Goal: Use online tool/utility: Utilize a website feature to perform a specific function

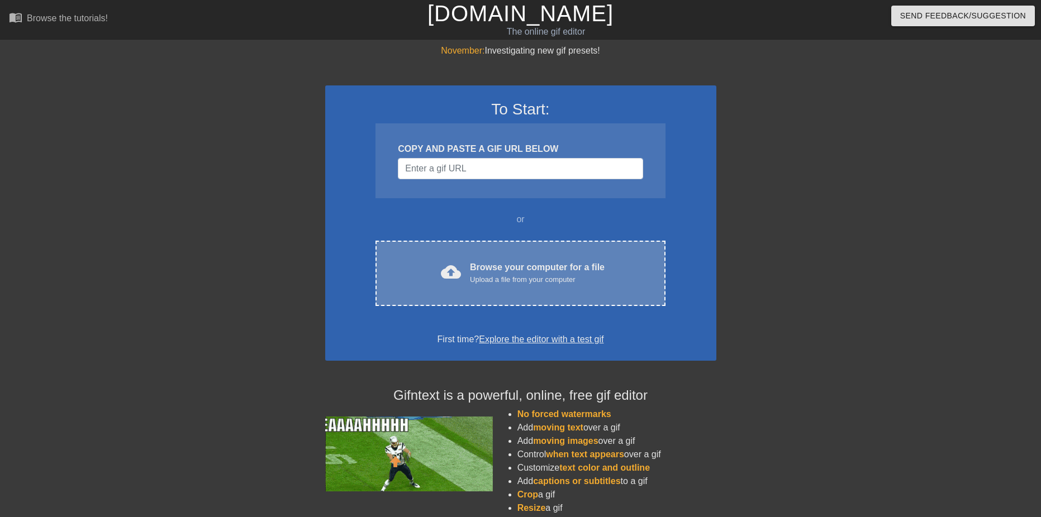
click at [555, 271] on div "Browse your computer for a file Upload a file from your computer" at bounding box center [537, 273] width 135 height 25
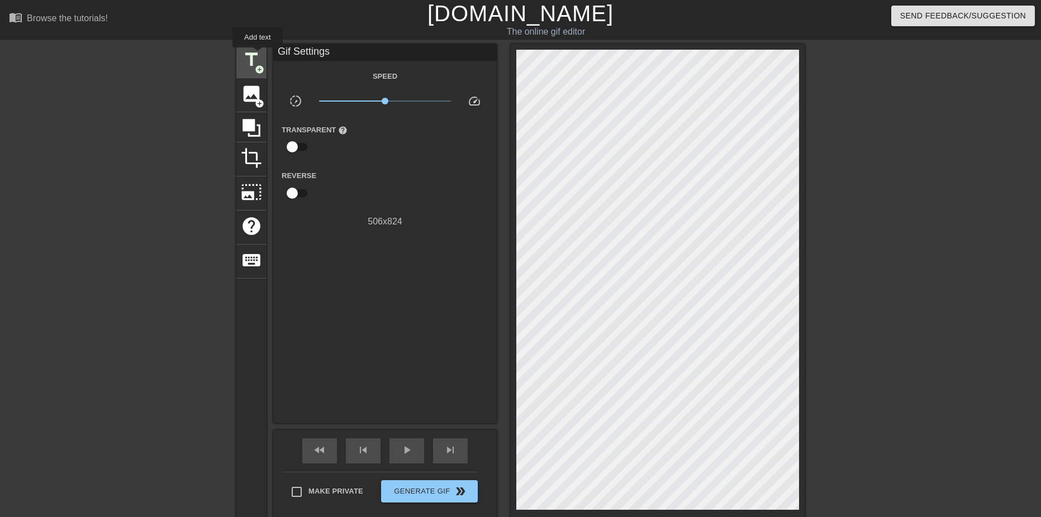
click at [255, 54] on span "title" at bounding box center [251, 59] width 21 height 21
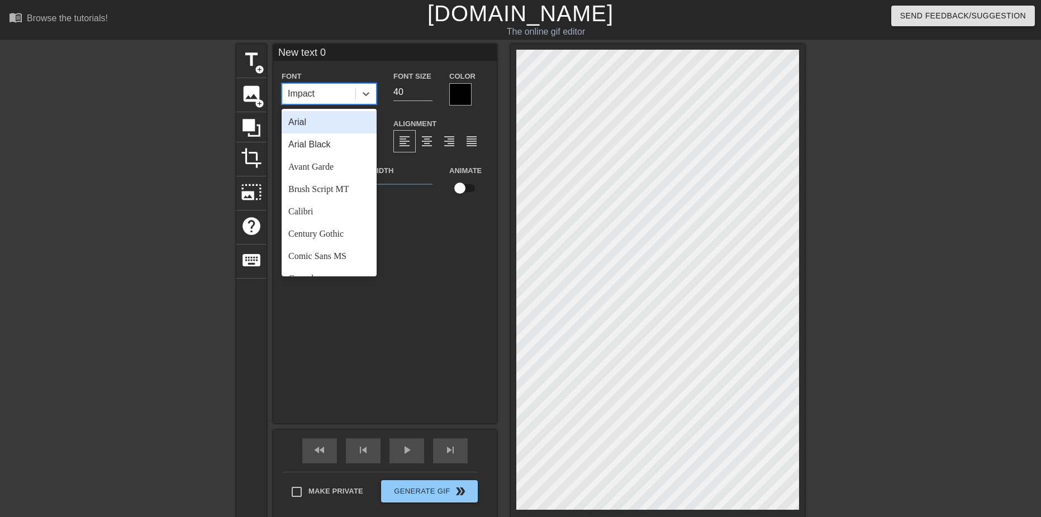
click at [326, 92] on div "Impact" at bounding box center [318, 94] width 73 height 20
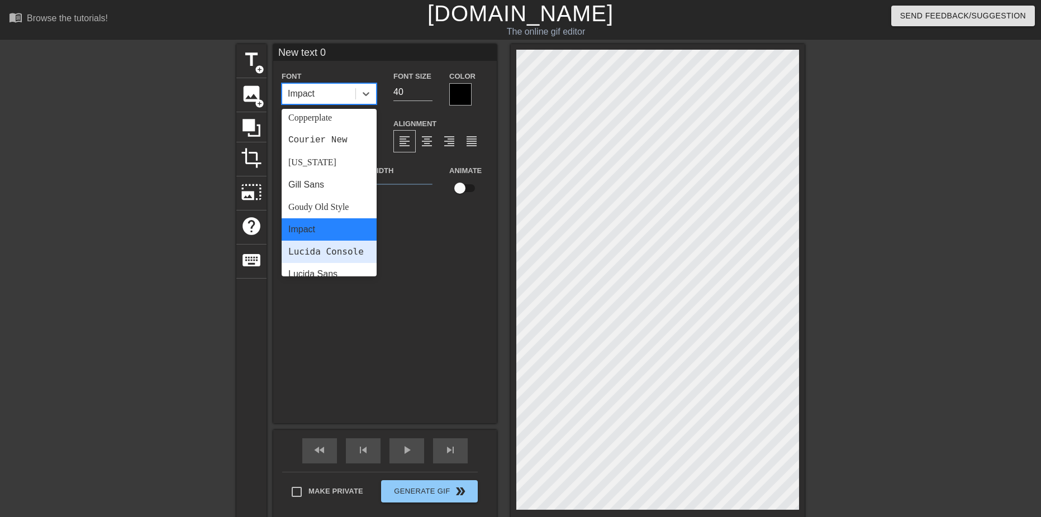
scroll to position [279, 0]
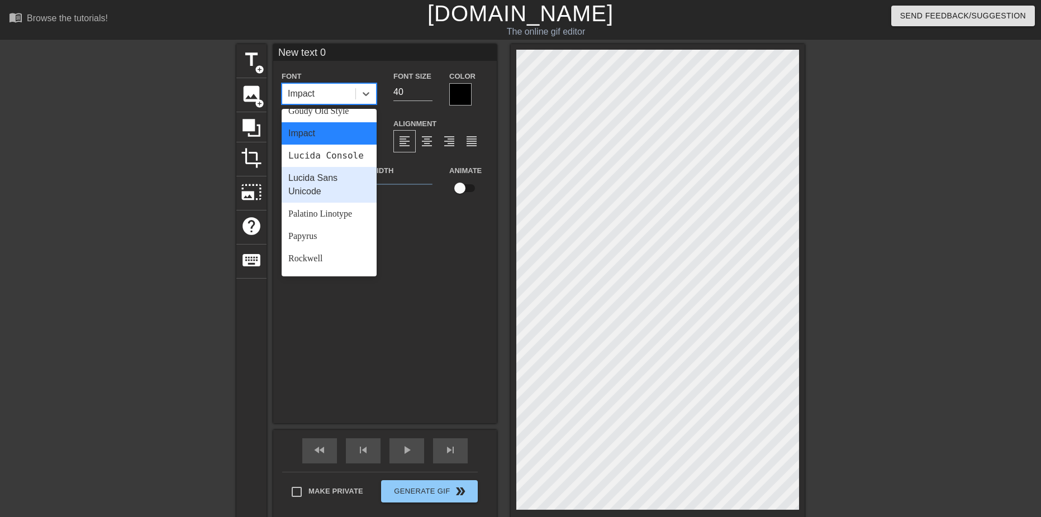
click at [338, 203] on div "Lucida Sans Unicode" at bounding box center [329, 185] width 95 height 36
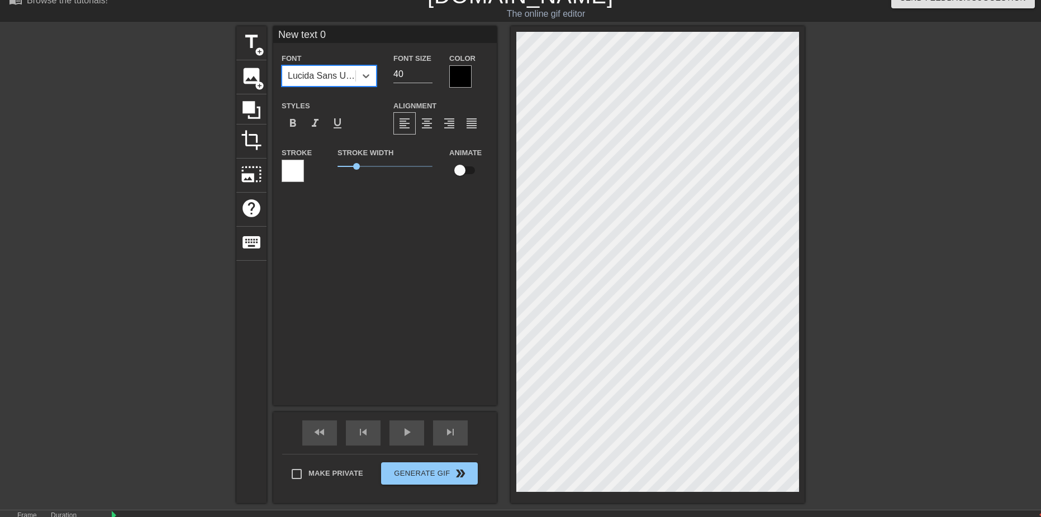
scroll to position [0, 0]
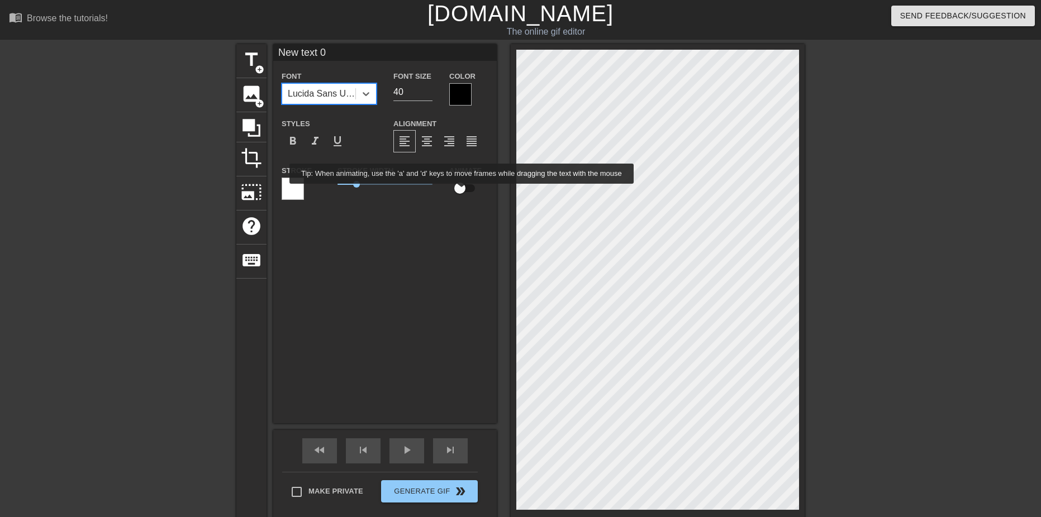
click at [462, 191] on input "checkbox" at bounding box center [460, 188] width 64 height 21
checkbox input "true"
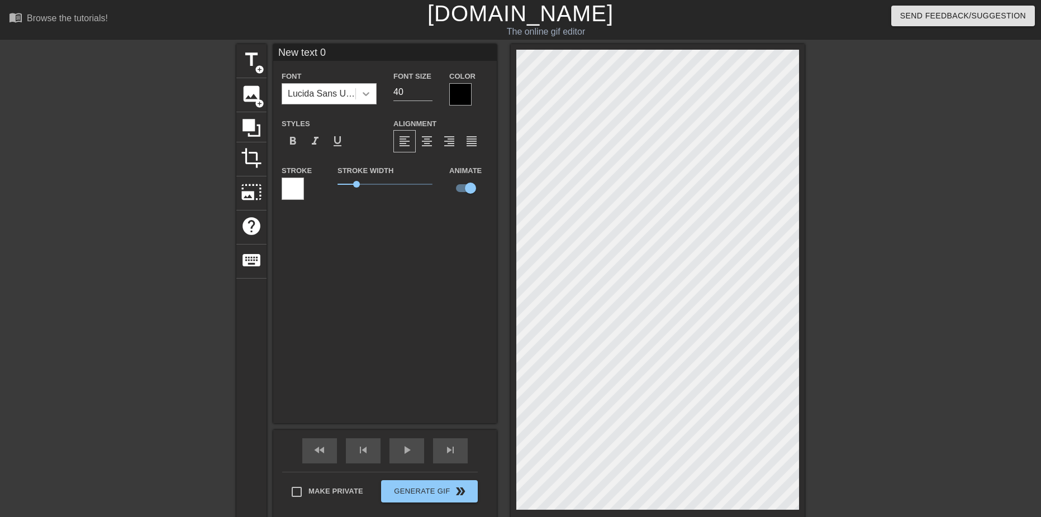
click at [366, 97] on icon at bounding box center [365, 93] width 11 height 11
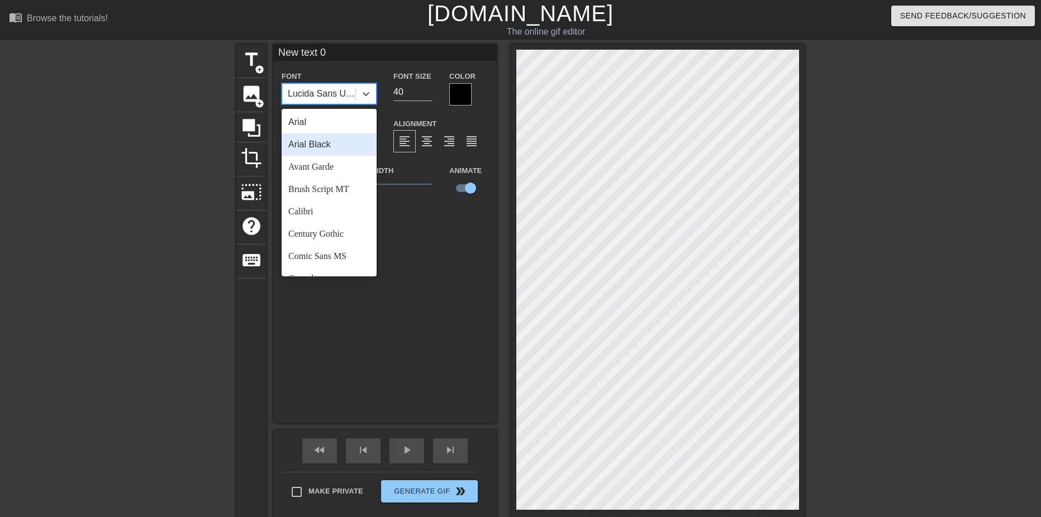
click at [344, 151] on div "Arial Black" at bounding box center [329, 145] width 95 height 22
click at [368, 95] on icon at bounding box center [365, 93] width 11 height 11
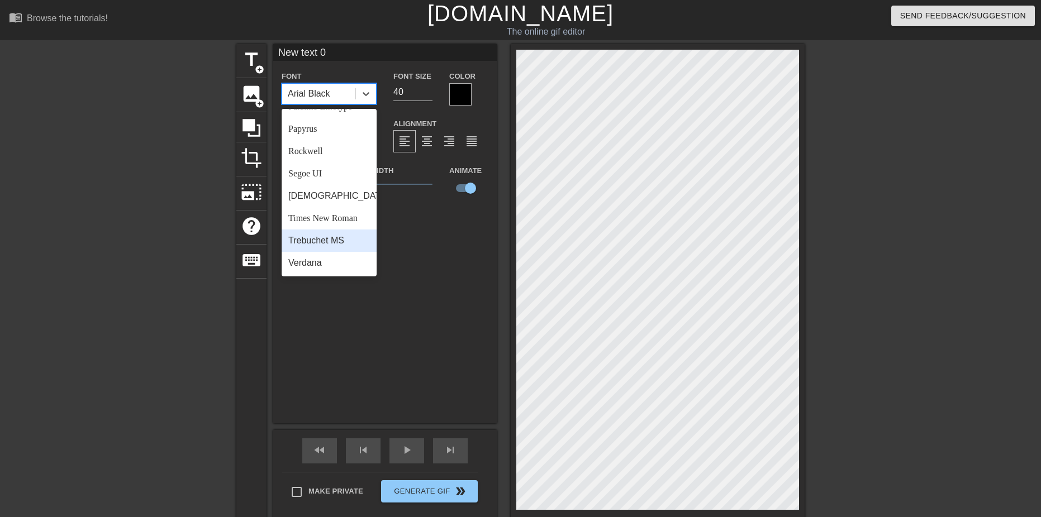
scroll to position [65, 0]
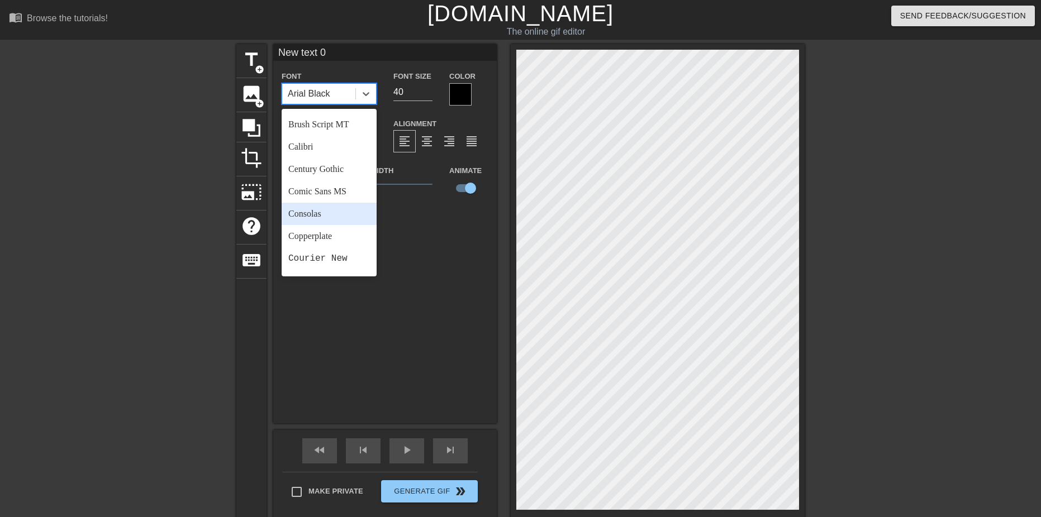
click at [336, 214] on div "Consolas" at bounding box center [329, 214] width 95 height 22
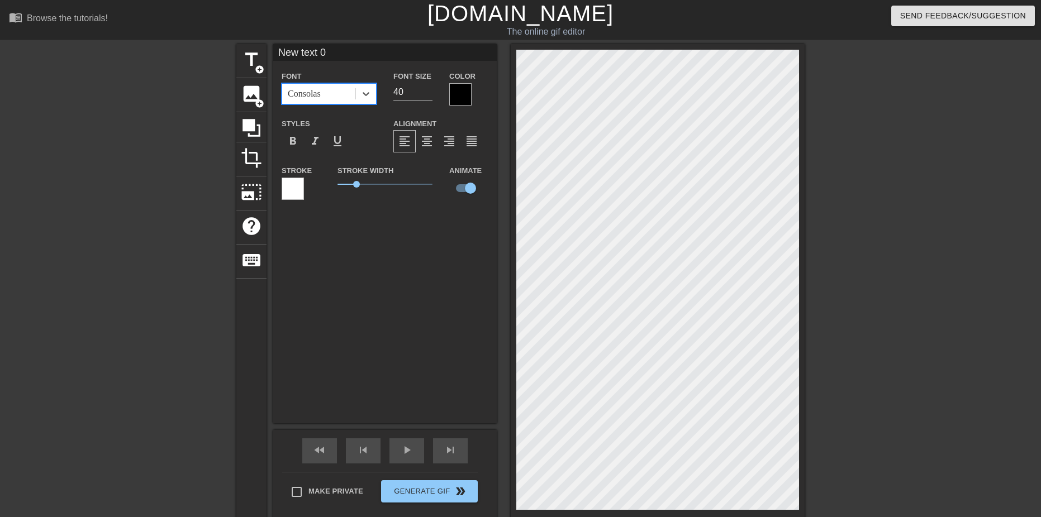
click at [461, 102] on div at bounding box center [460, 94] width 22 height 22
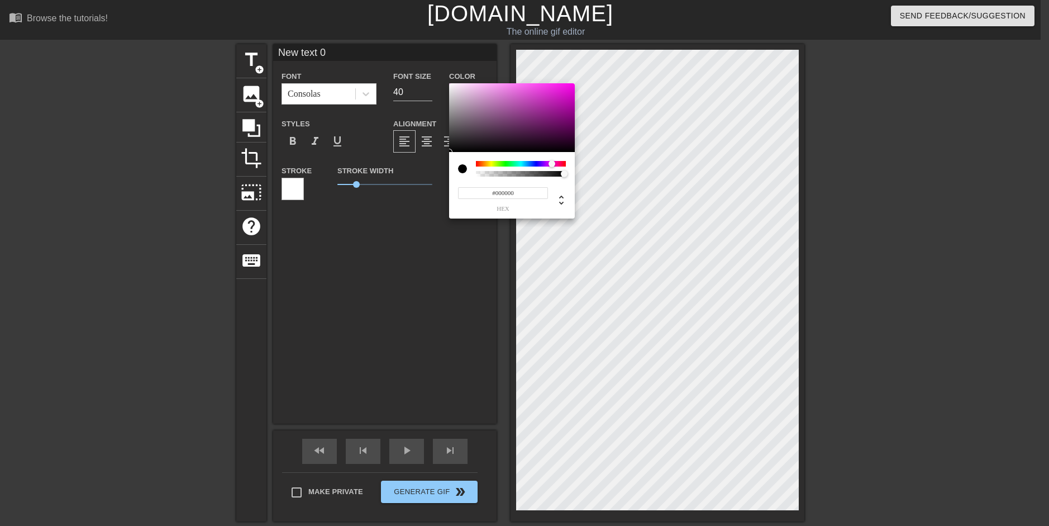
drag, startPoint x: 476, startPoint y: 165, endPoint x: 552, endPoint y: 161, distance: 75.5
click at [552, 161] on div at bounding box center [552, 163] width 7 height 7
type input "#FFA1F9"
drag, startPoint x: 476, startPoint y: 89, endPoint x: 495, endPoint y: 77, distance: 22.3
click at [495, 77] on div "#FFA1F9 hex" at bounding box center [524, 263] width 1049 height 526
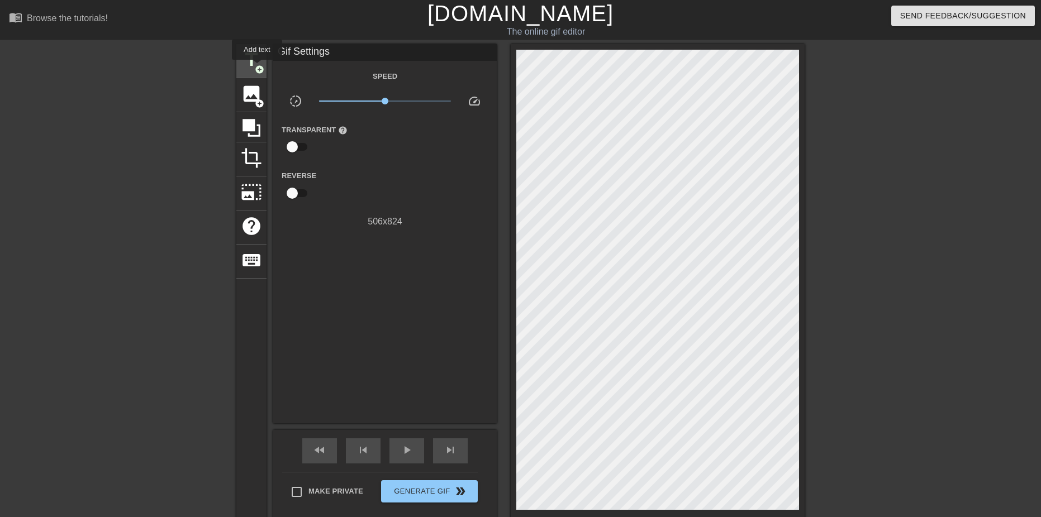
click at [257, 68] on span "add_circle" at bounding box center [259, 69] width 9 height 9
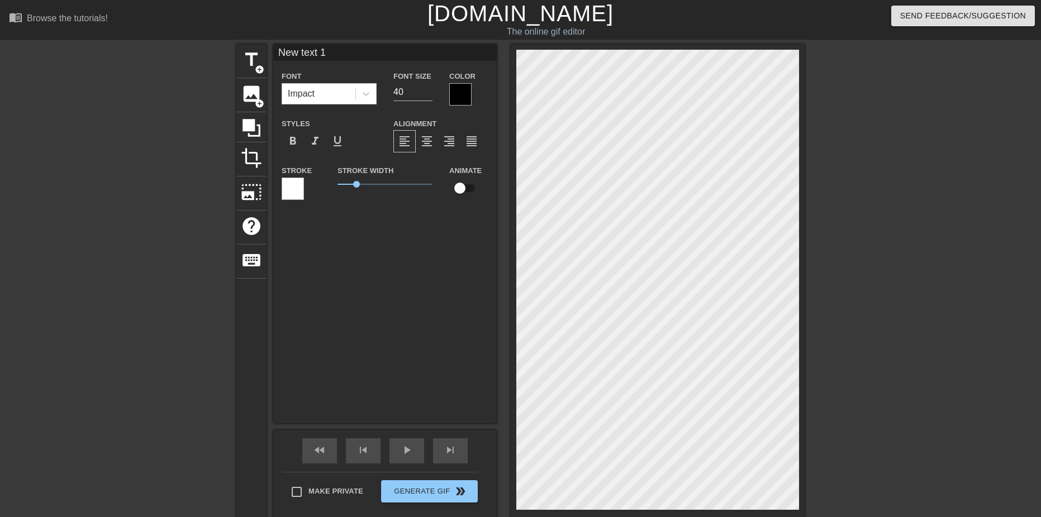
scroll to position [2, 3]
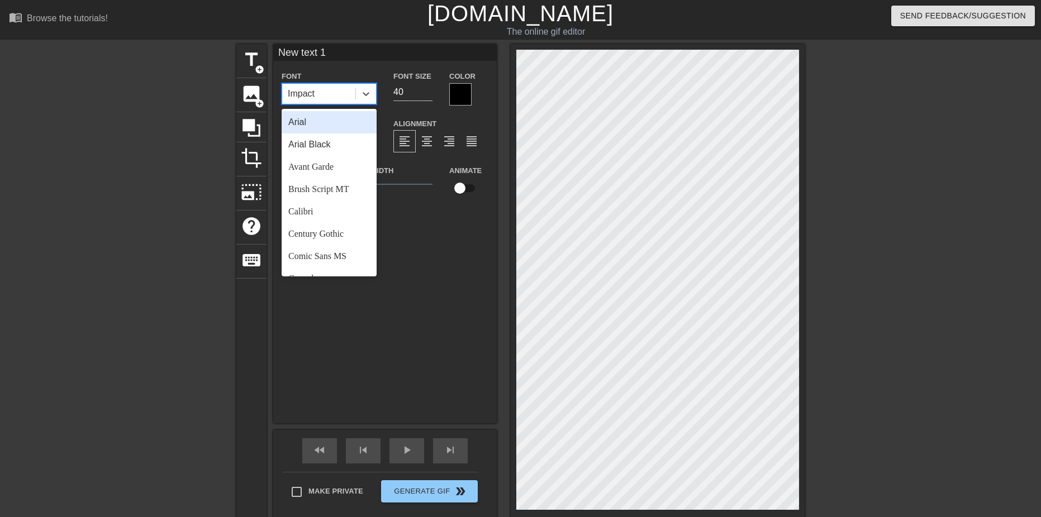
drag, startPoint x: 313, startPoint y: 92, endPoint x: 299, endPoint y: 92, distance: 13.4
click at [299, 92] on div "Impact" at bounding box center [318, 94] width 73 height 20
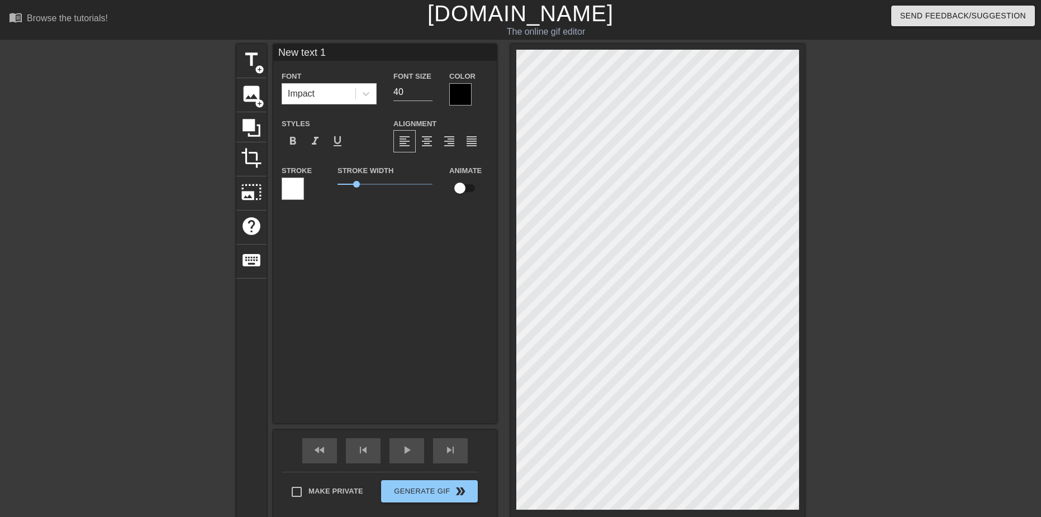
click at [405, 325] on div "New text 1 Font Impact Font Size 40 Color Styles format_bold format_italic form…" at bounding box center [384, 233] width 223 height 379
type input "c"
type textarea "c"
type input "ca"
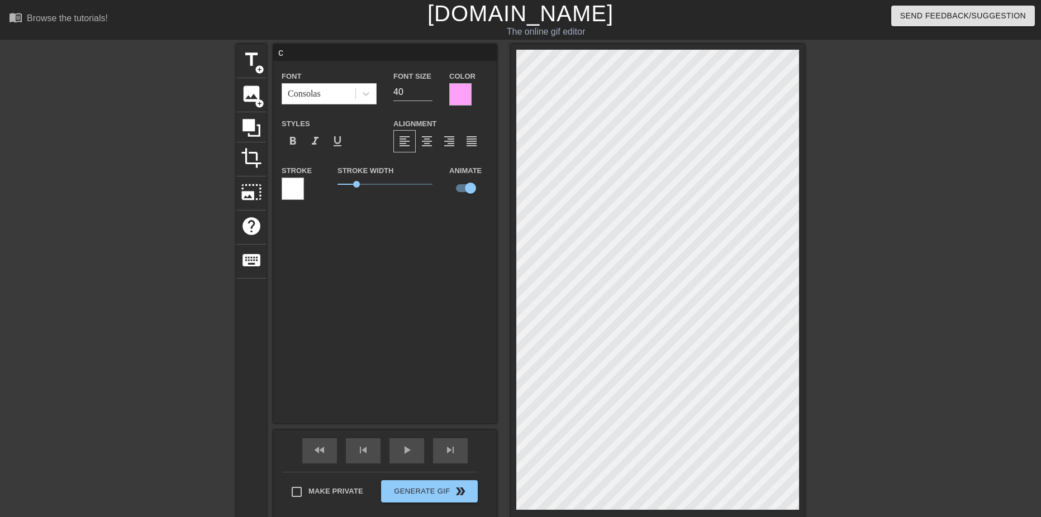
type textarea "ca"
type input "car"
type textarea "car"
type input "care"
type textarea "care"
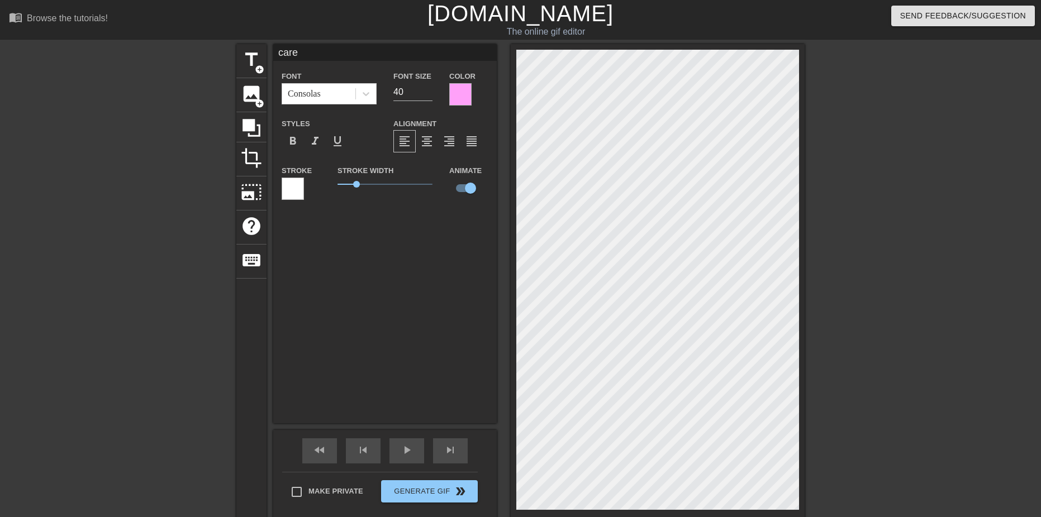
type input "care_"
type textarea "care_"
type input "care_p"
type textarea "care_pe"
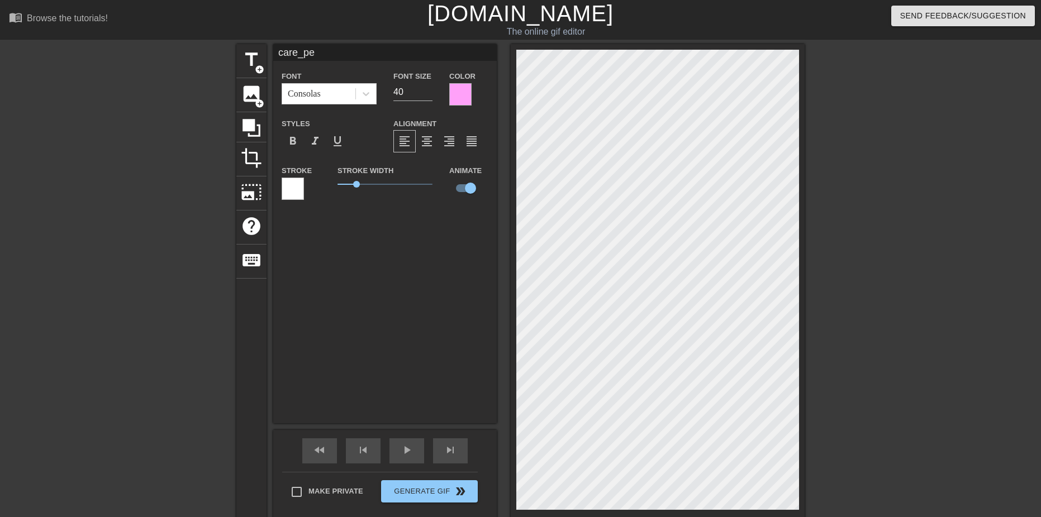
type input "care_pea"
type textarea "care_pea"
type input "care_pear"
type textarea "care_pear"
drag, startPoint x: 417, startPoint y: 94, endPoint x: 365, endPoint y: 94, distance: 52.0
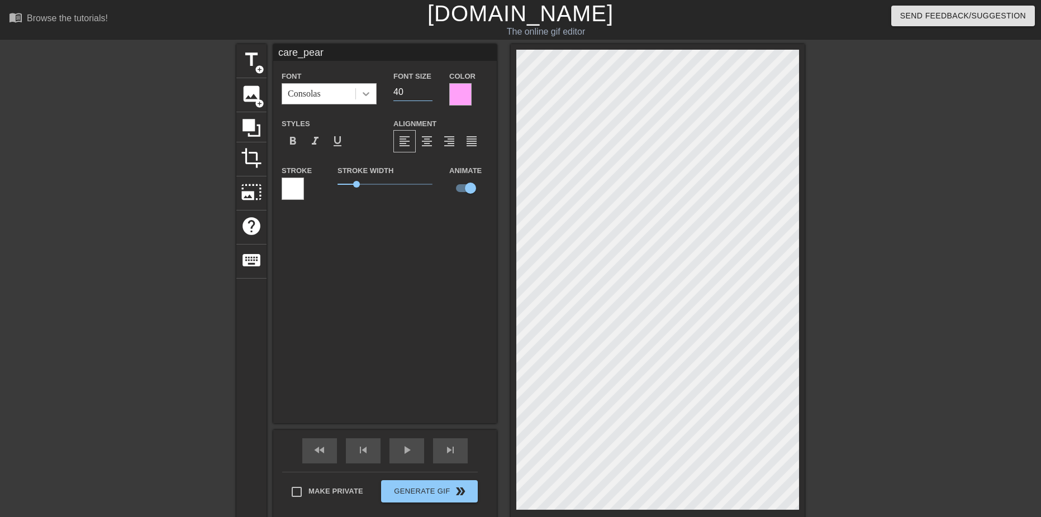
click at [365, 94] on div "Font Consolas Font Size 40 Color" at bounding box center [384, 87] width 223 height 36
type input "20"
type input "care_pea"
type textarea "care_pea"
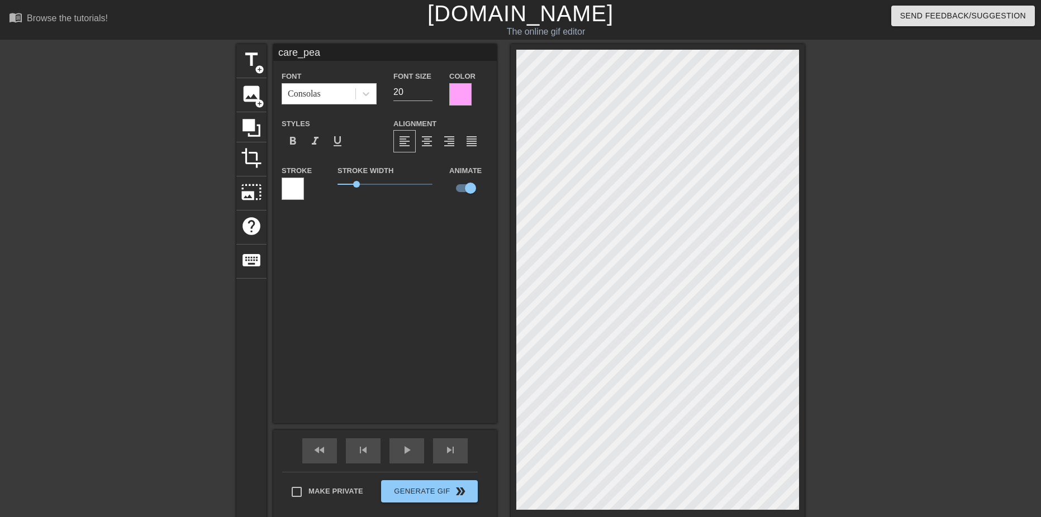
type input "care_pe"
type textarea "care_pe"
type input "care_p"
type textarea "care_p"
type input "care_"
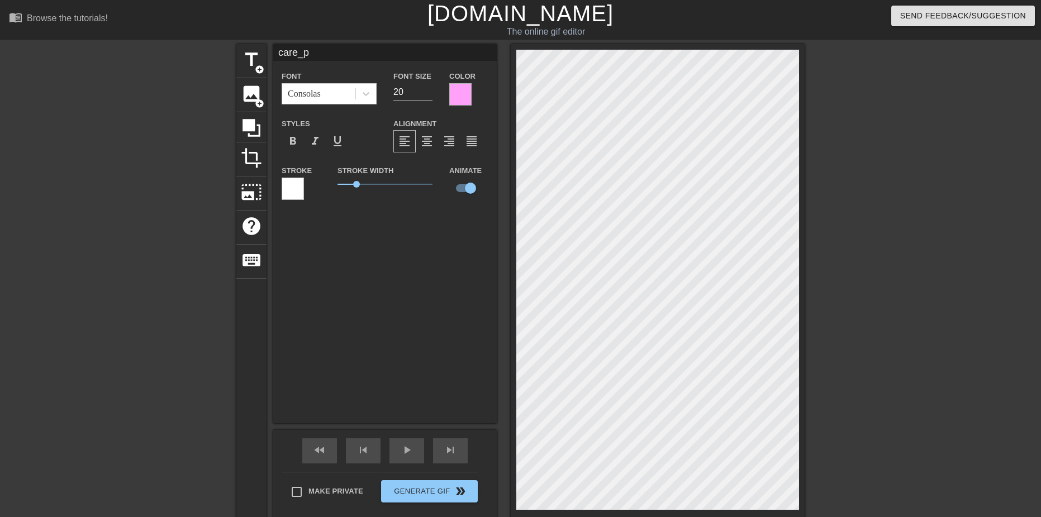
type textarea "care_"
type input "care_3"
type textarea "care_3"
type input "care_30"
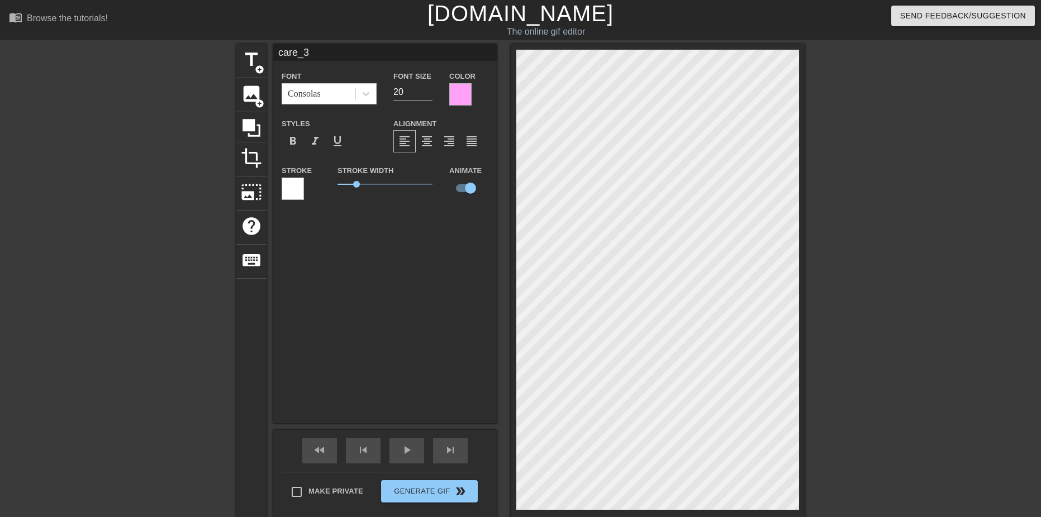
type textarea "care_30"
type input "care_3"
type textarea "care_3"
type input "care_"
type textarea "care_"
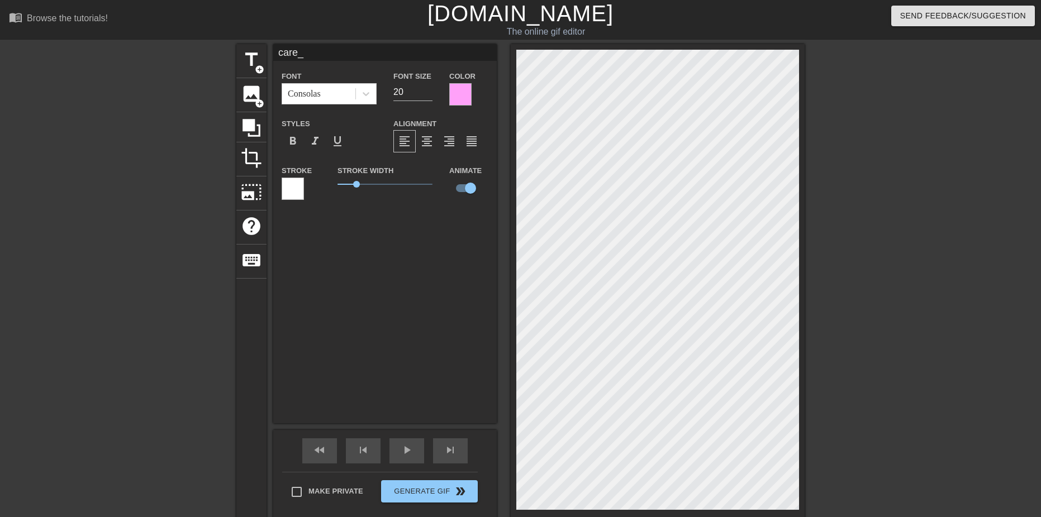
type input "care_p"
type textarea "care_p"
type input "care_pe"
type textarea "care_pe"
type input "care_pea"
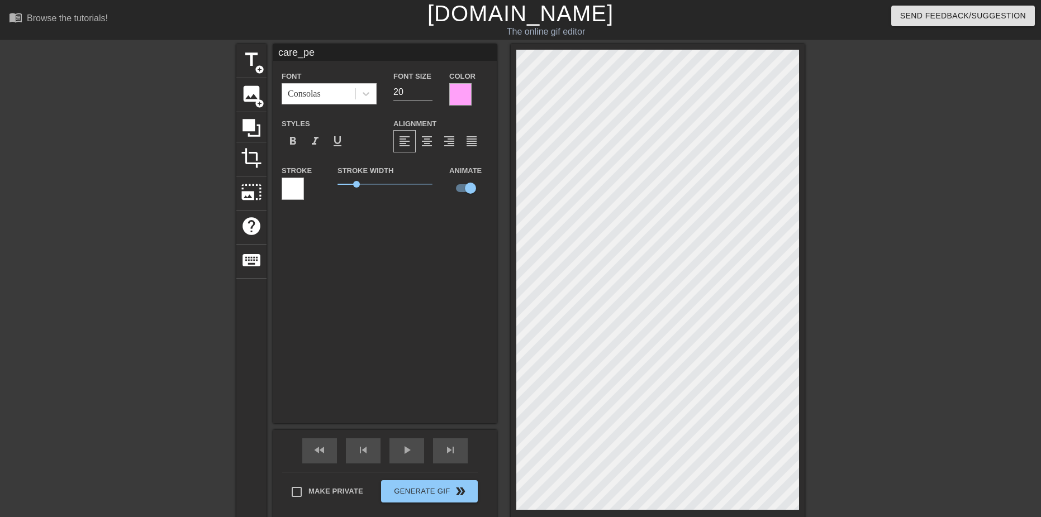
type textarea "care_pea"
type input "care_pear"
type textarea "care_pear"
click at [392, 306] on div "care_pear Font Consolas Font Size 20 Color Styles format_bold format_italic for…" at bounding box center [384, 233] width 223 height 379
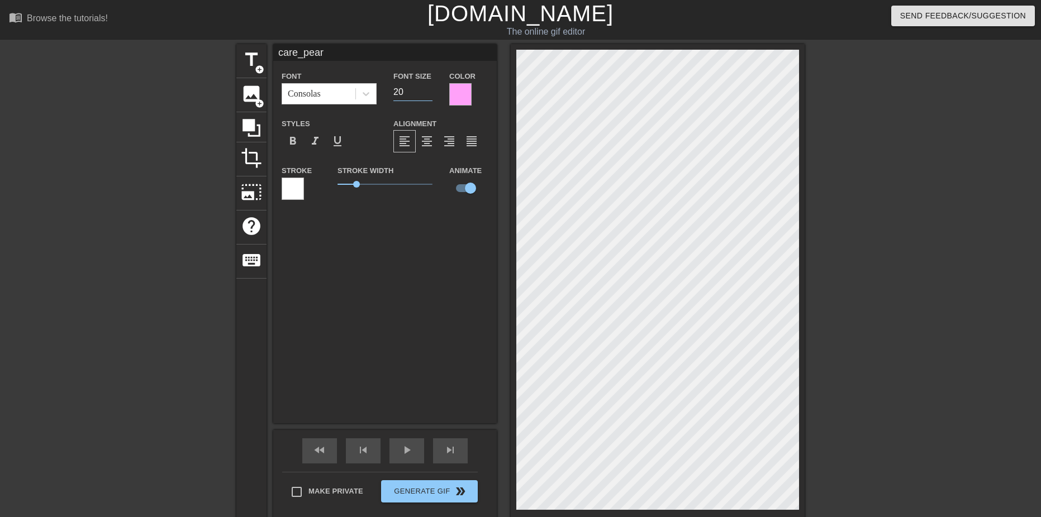
drag, startPoint x: 406, startPoint y: 88, endPoint x: 383, endPoint y: 91, distance: 22.5
click at [383, 91] on div "Font Consolas Font Size 20 Color" at bounding box center [384, 87] width 223 height 36
type input "30"
click at [383, 288] on div "care_pear Font Consolas Font Size 30 Color Styles format_bold format_italic for…" at bounding box center [384, 233] width 223 height 379
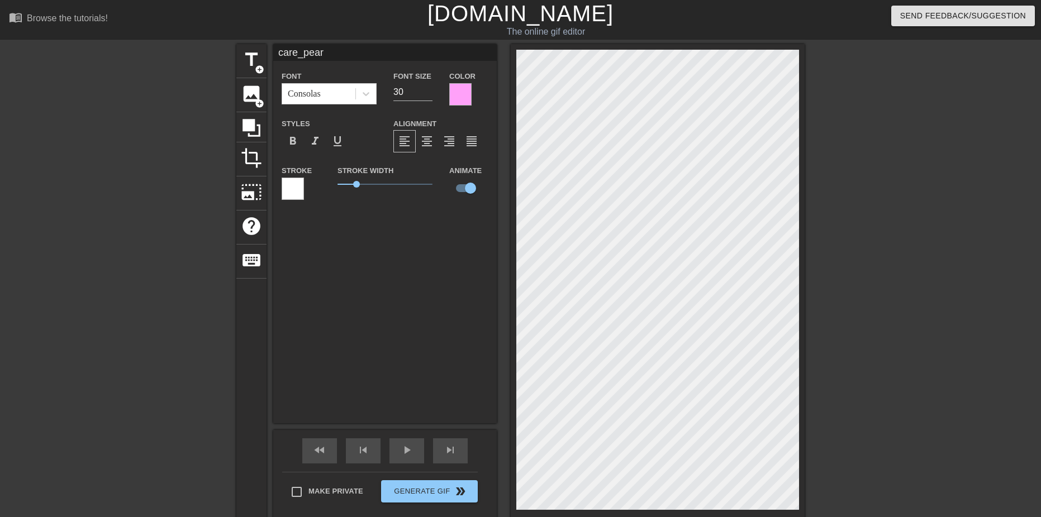
click at [804, 318] on div at bounding box center [658, 282] width 294 height 477
drag, startPoint x: 358, startPoint y: 183, endPoint x: 300, endPoint y: 173, distance: 58.5
click at [300, 173] on div "Stroke Stroke Width 0 Animate" at bounding box center [384, 187] width 223 height 46
click at [472, 92] on div "Color" at bounding box center [468, 87] width 39 height 36
click at [459, 96] on div at bounding box center [460, 94] width 22 height 22
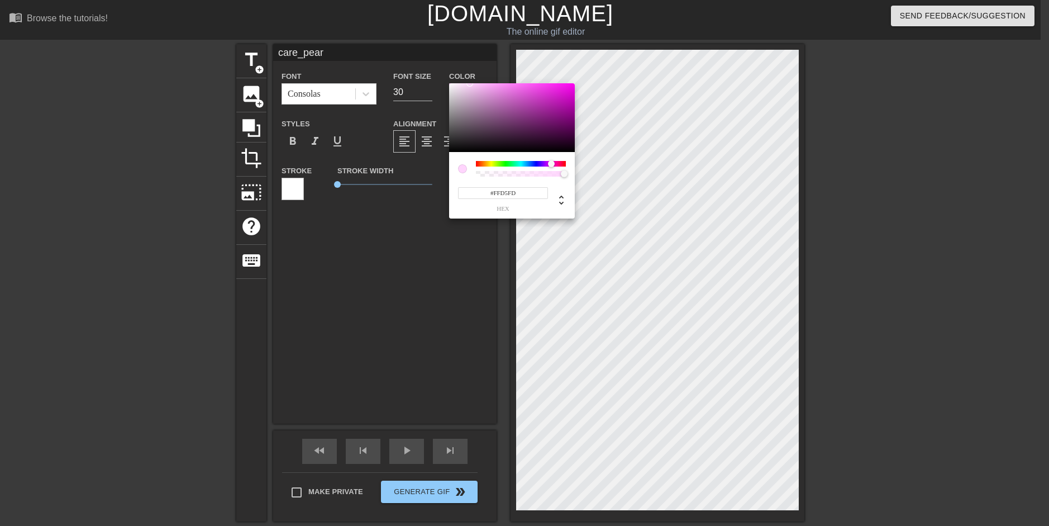
drag, startPoint x: 474, startPoint y: 92, endPoint x: 470, endPoint y: 81, distance: 11.5
click at [470, 81] on div "#FFD5FD hex" at bounding box center [524, 263] width 1049 height 526
click at [554, 160] on div "#FFD5FD hex" at bounding box center [512, 185] width 126 height 66
click at [555, 163] on div at bounding box center [555, 163] width 7 height 7
drag, startPoint x: 471, startPoint y: 86, endPoint x: 480, endPoint y: 80, distance: 10.1
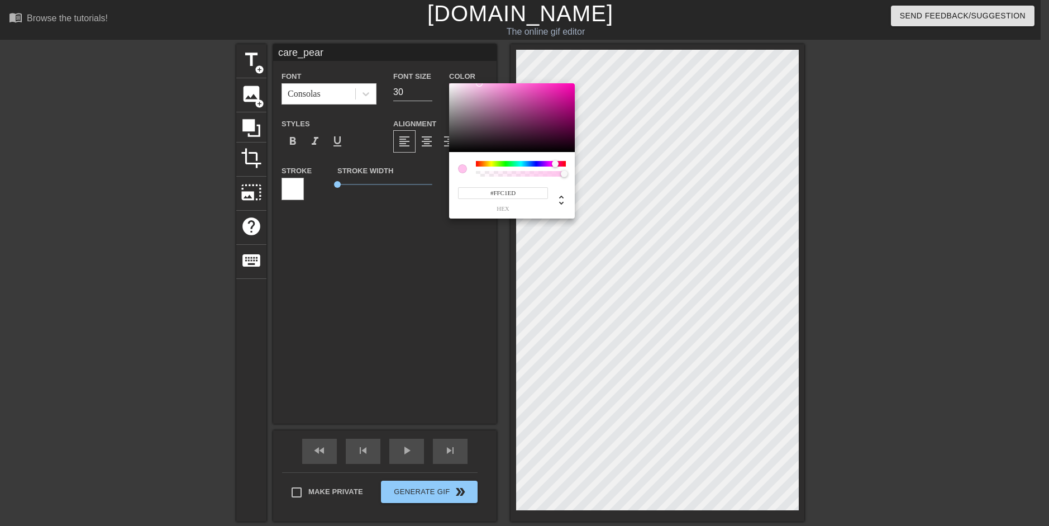
click at [480, 80] on div "#FFC1ED hex" at bounding box center [524, 263] width 1049 height 526
type input "255"
type input "1"
drag, startPoint x: 565, startPoint y: 174, endPoint x: 577, endPoint y: 167, distance: 14.3
click at [577, 167] on div "255 r 193 g 237 b 1 a" at bounding box center [524, 263] width 1049 height 526
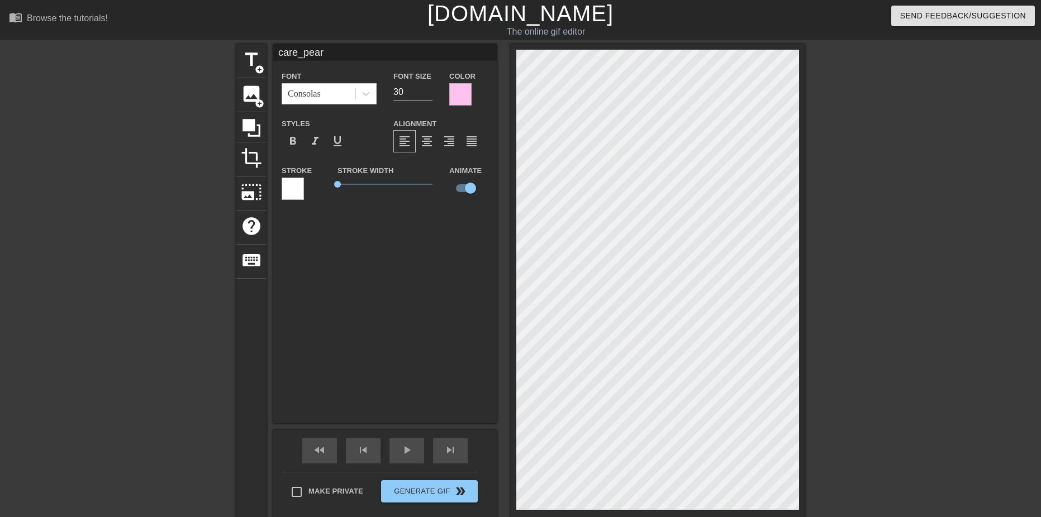
click at [296, 190] on div at bounding box center [293, 189] width 22 height 22
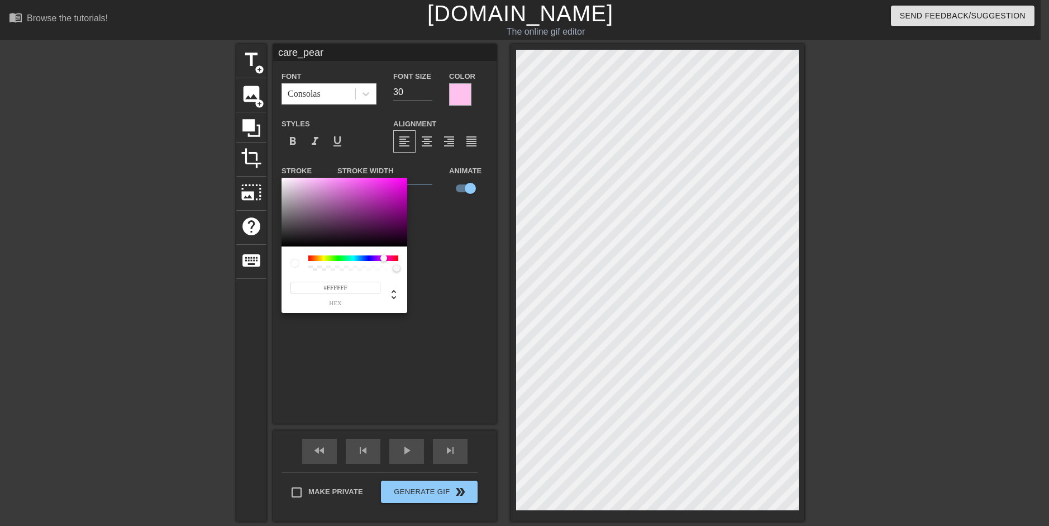
drag, startPoint x: 309, startPoint y: 259, endPoint x: 384, endPoint y: 261, distance: 74.9
click at [384, 261] on div at bounding box center [383, 258] width 7 height 7
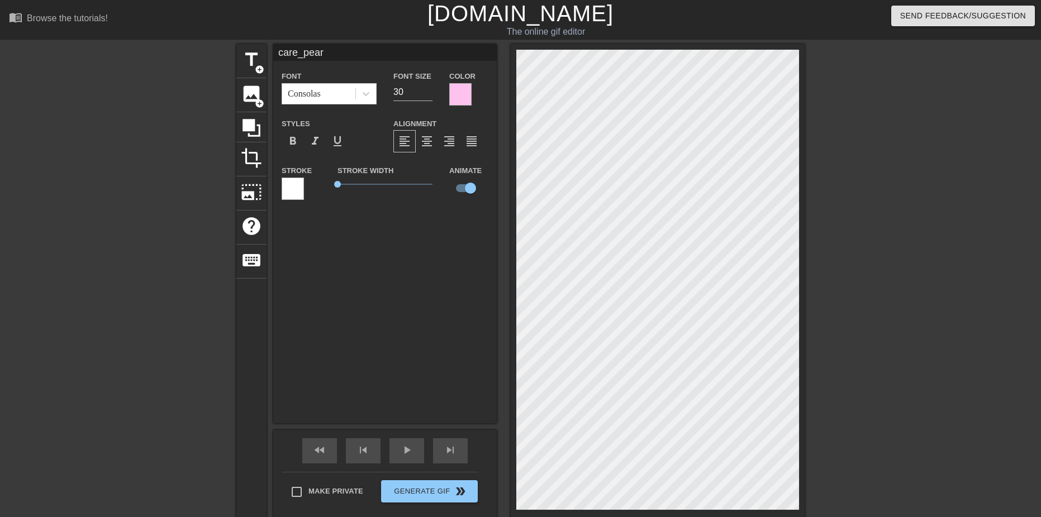
click at [458, 90] on div at bounding box center [460, 94] width 22 height 22
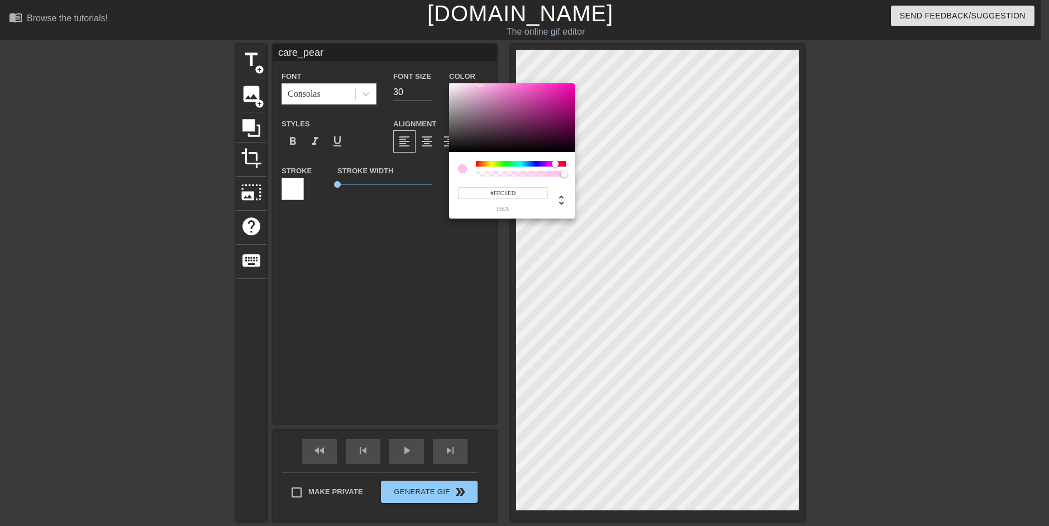
drag, startPoint x: 517, startPoint y: 191, endPoint x: 465, endPoint y: 192, distance: 52.0
click at [465, 192] on input "#FFC1ED" at bounding box center [503, 193] width 90 height 12
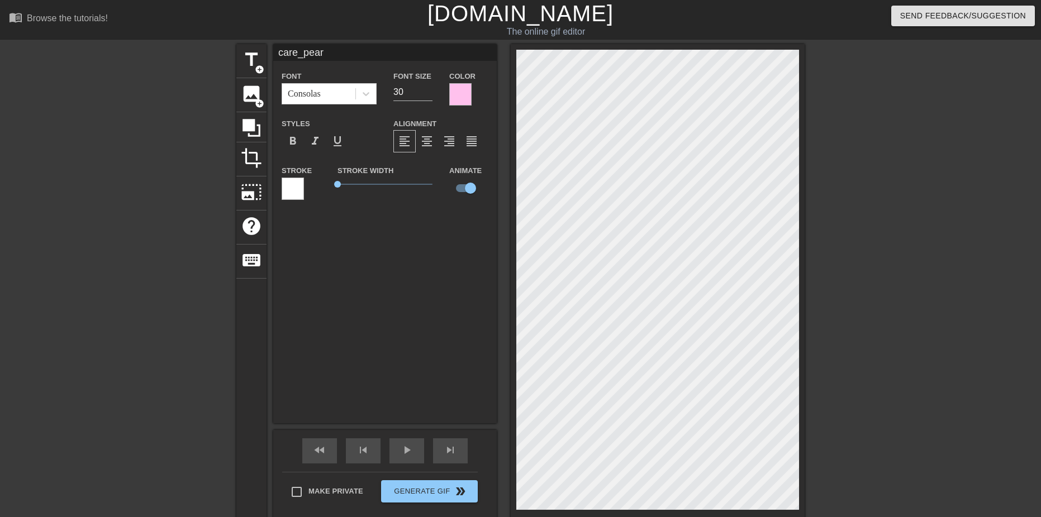
click at [293, 187] on div at bounding box center [293, 189] width 22 height 22
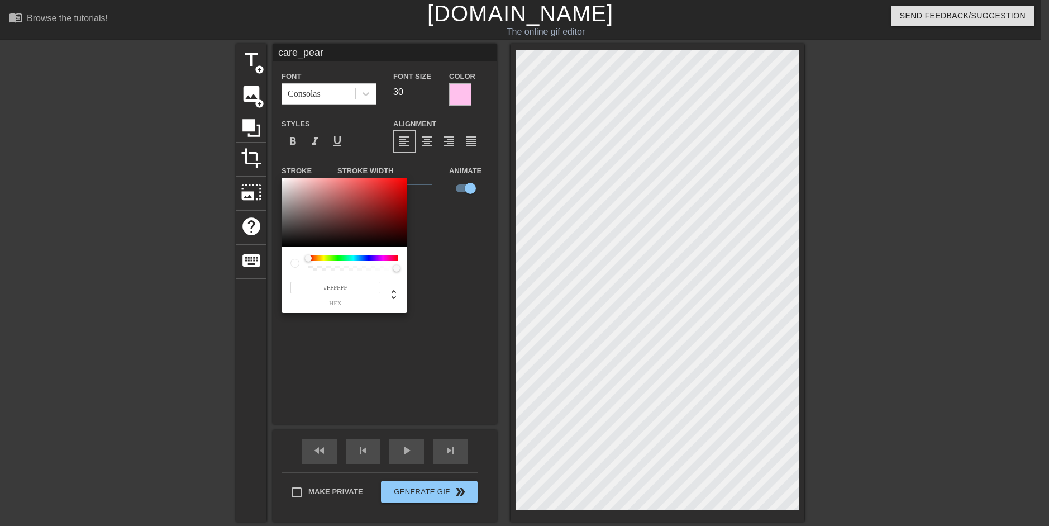
drag, startPoint x: 355, startPoint y: 288, endPoint x: 296, endPoint y: 288, distance: 59.8
click at [296, 288] on input "#FFFFFF" at bounding box center [335, 288] width 90 height 12
paste input "C1ED"
type input "#FFC1ED"
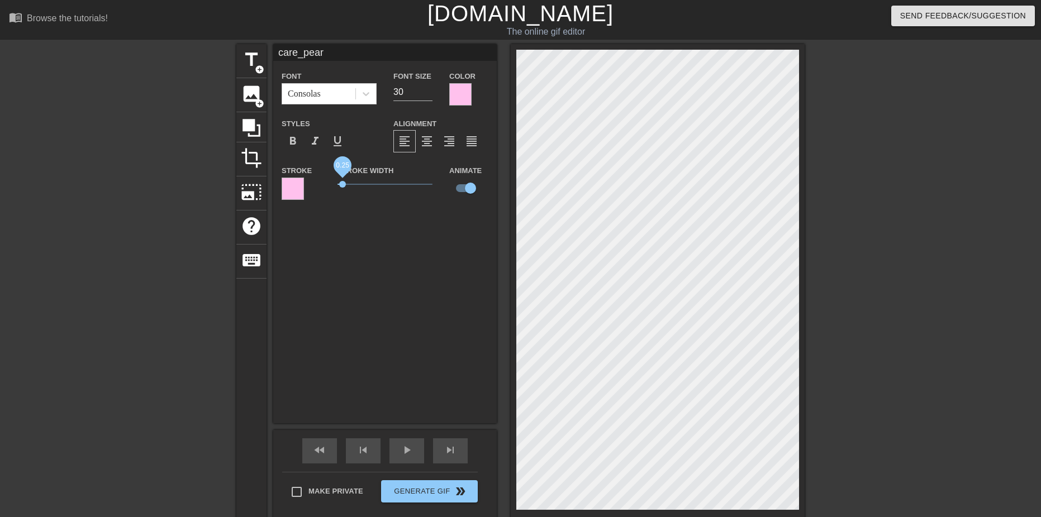
click at [342, 184] on span "0.25" at bounding box center [384, 184] width 95 height 13
click at [471, 185] on input "checkbox" at bounding box center [471, 188] width 64 height 21
click at [462, 189] on input "checkbox" at bounding box center [460, 188] width 64 height 21
checkbox input "true"
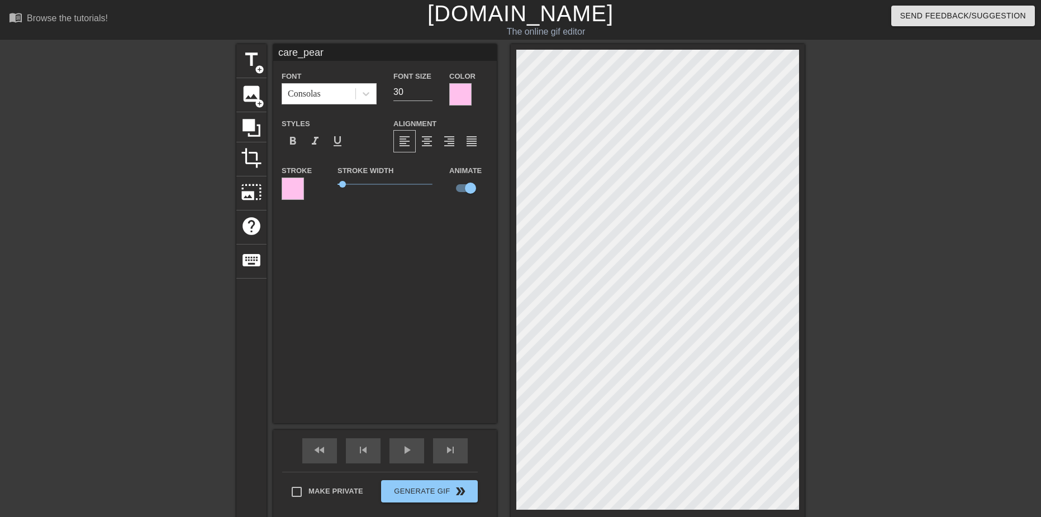
click at [412, 282] on div "care_pear Font Consolas Font Size 30 Color Styles format_bold format_italic for…" at bounding box center [384, 233] width 223 height 379
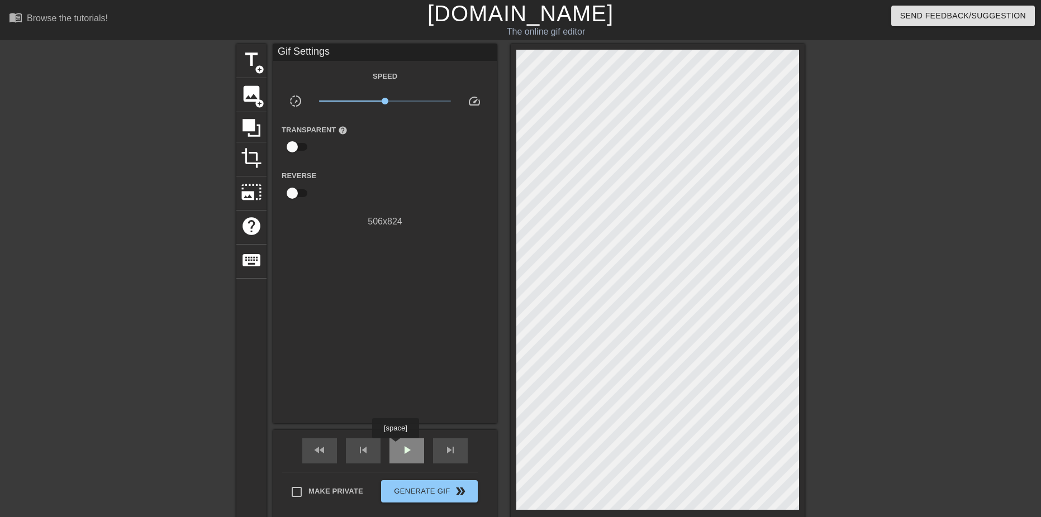
click at [395, 446] on div "play_arrow" at bounding box center [406, 451] width 35 height 25
click at [398, 448] on div "pause" at bounding box center [406, 451] width 35 height 25
click at [248, 64] on span "title" at bounding box center [251, 59] width 21 height 21
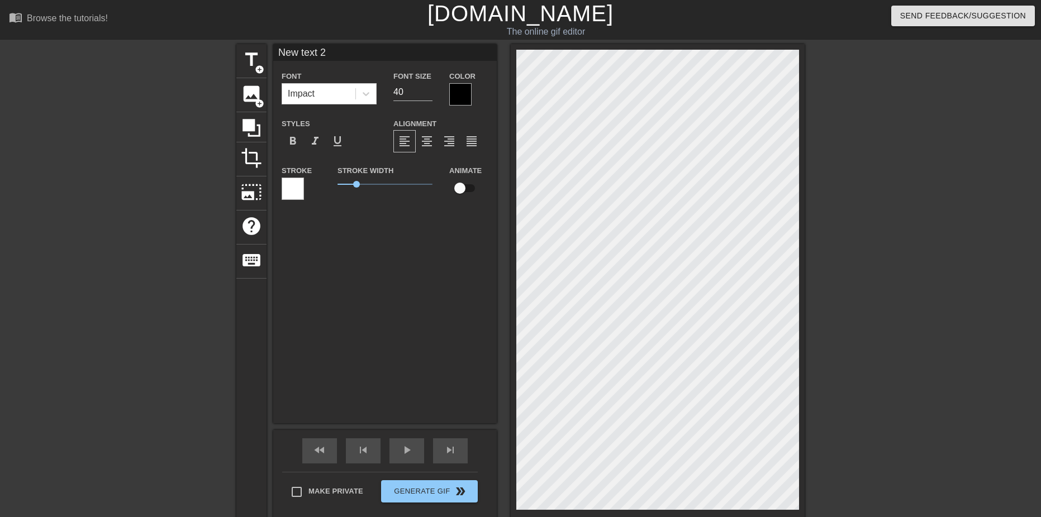
type input "care_pear"
type input "30"
checkbox input "true"
type input "New text 2"
type input "40"
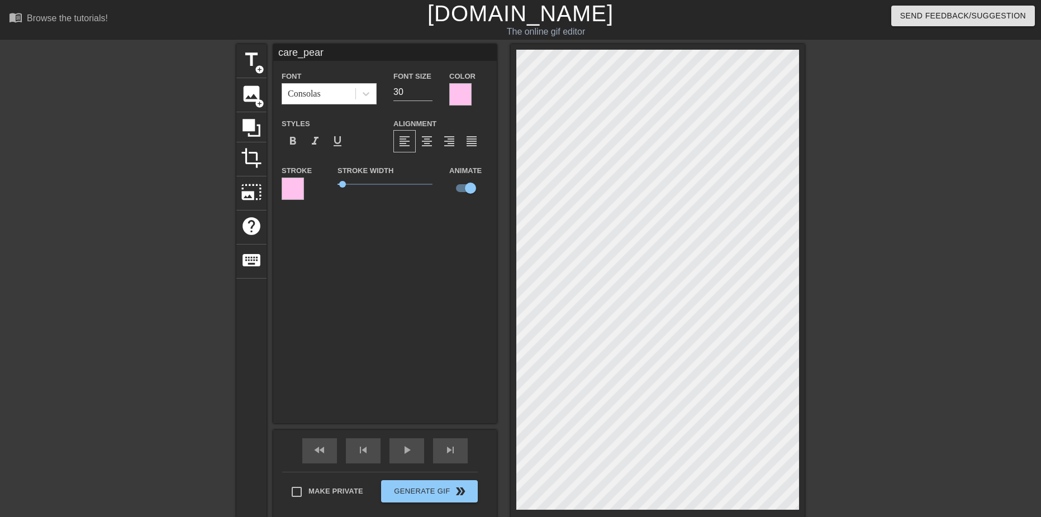
checkbox input "false"
click at [882, 333] on div at bounding box center [902, 211] width 168 height 335
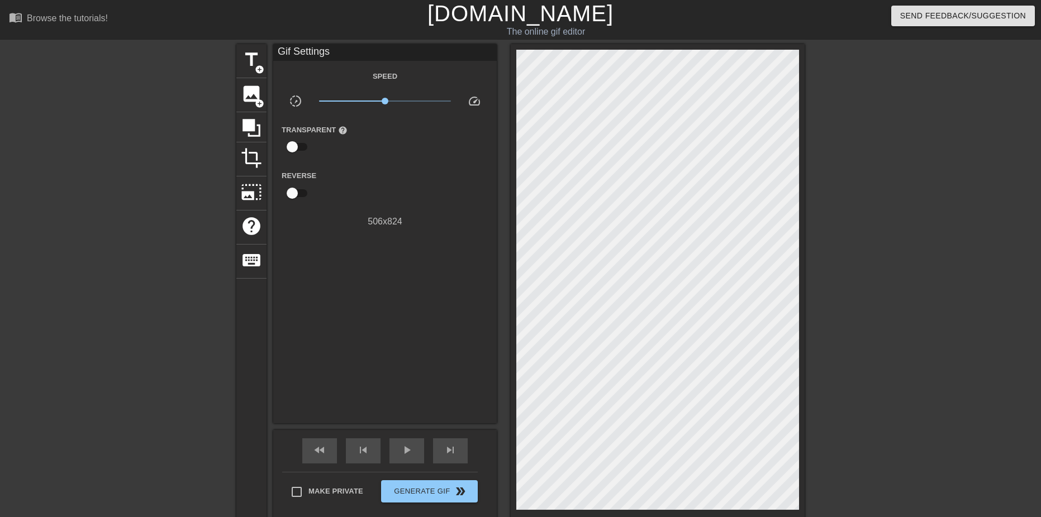
drag, startPoint x: 513, startPoint y: 354, endPoint x: 900, endPoint y: 187, distance: 421.6
click at [900, 187] on div at bounding box center [902, 211] width 168 height 335
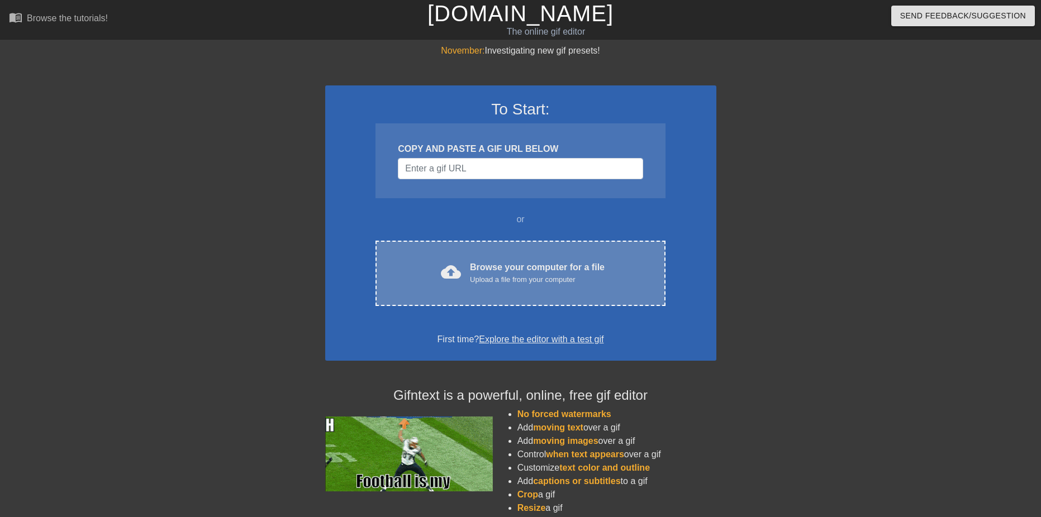
click at [537, 260] on div "cloud_upload Browse your computer for a file Upload a file from your computer C…" at bounding box center [519, 273] width 289 height 65
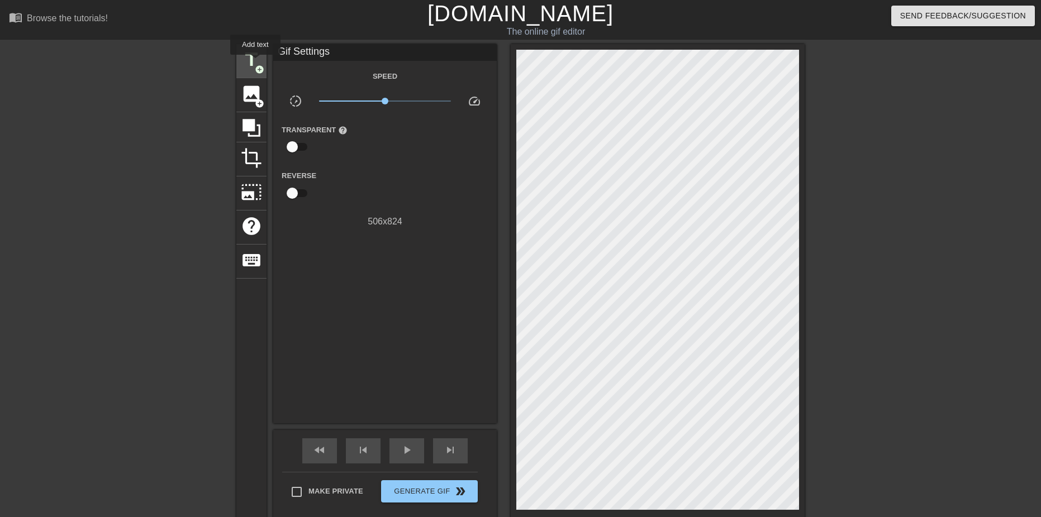
click at [255, 63] on span "title" at bounding box center [251, 59] width 21 height 21
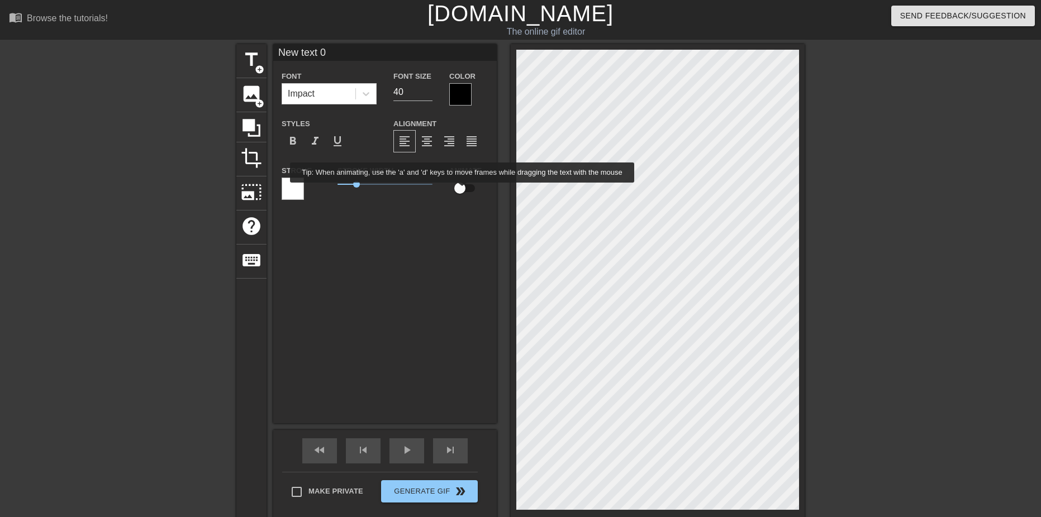
click at [463, 190] on input "checkbox" at bounding box center [460, 188] width 64 height 21
click at [447, 260] on div "New text 0 Font Impact Font Size 40 Color Styles format_bold format_italic form…" at bounding box center [384, 233] width 223 height 379
click at [390, 328] on div "New text 0 Font Impact Font Size 40 Color Styles format_bold format_italic form…" at bounding box center [384, 233] width 223 height 379
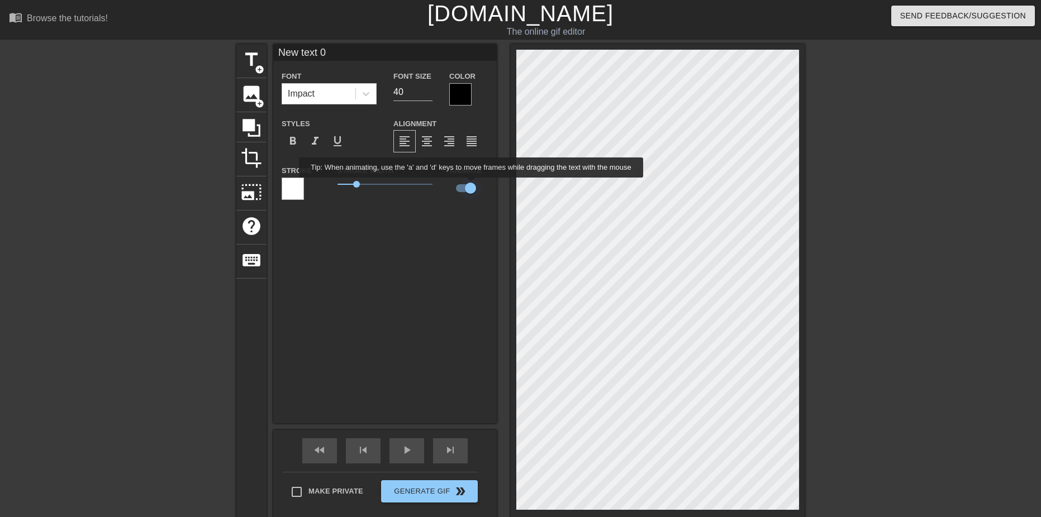
click at [471, 185] on input "checkbox" at bounding box center [471, 188] width 64 height 21
click at [471, 185] on input "checkbox" at bounding box center [460, 188] width 64 height 21
checkbox input "true"
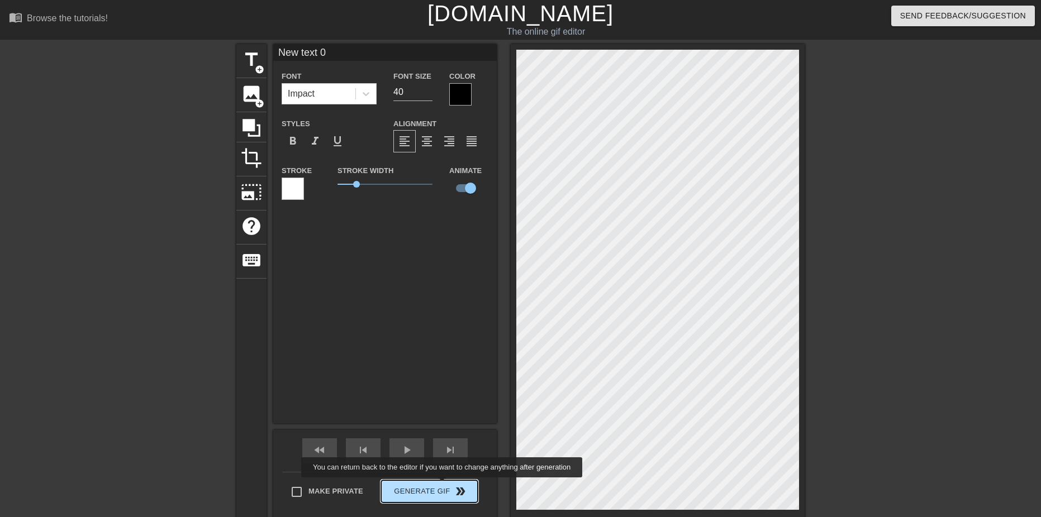
click at [443, 485] on span "Generate Gif double_arrow" at bounding box center [429, 491] width 88 height 13
